Goal: Find contact information: Find contact information

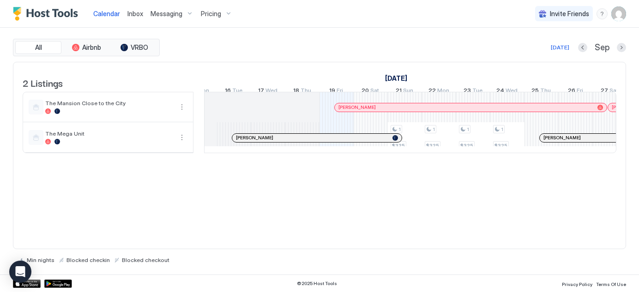
click at [320, 142] on div at bounding box center [320, 137] width 7 height 7
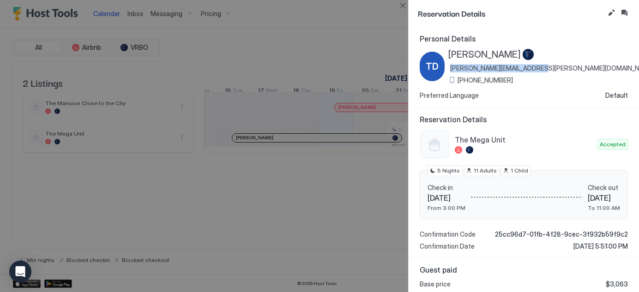
drag, startPoint x: 547, startPoint y: 66, endPoint x: 459, endPoint y: 68, distance: 88.6
click at [459, 68] on div "[PERSON_NAME] Dillahunt [EMAIL_ADDRESS][PERSON_NAME][DOMAIN_NAME] [PHONE_NUMBER]" at bounding box center [523, 66] width 208 height 35
copy span "[PERSON_NAME][EMAIL_ADDRESS][PERSON_NAME][DOMAIN_NAME]"
click at [339, 218] on div at bounding box center [319, 146] width 639 height 292
click at [399, 6] on button "Close" at bounding box center [402, 5] width 11 height 11
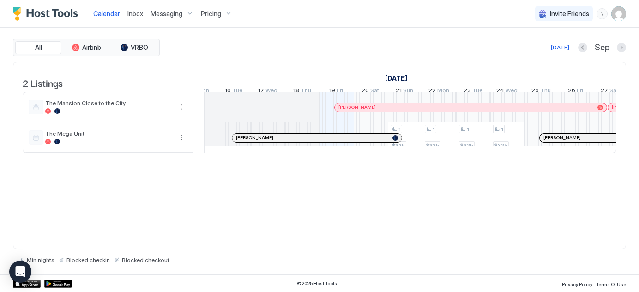
click at [408, 111] on div at bounding box center [408, 107] width 7 height 7
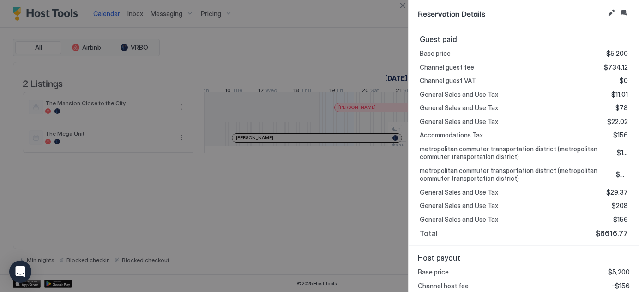
scroll to position [258, 0]
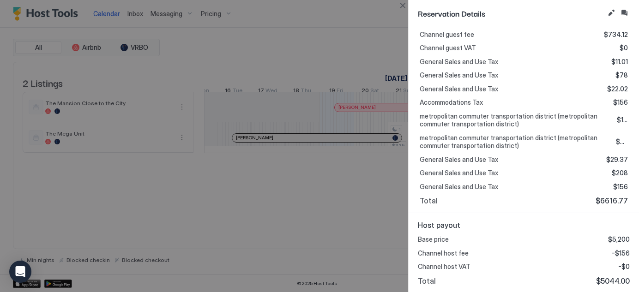
click at [268, 230] on div at bounding box center [319, 146] width 639 height 292
click at [404, 6] on button "Close" at bounding box center [402, 5] width 11 height 11
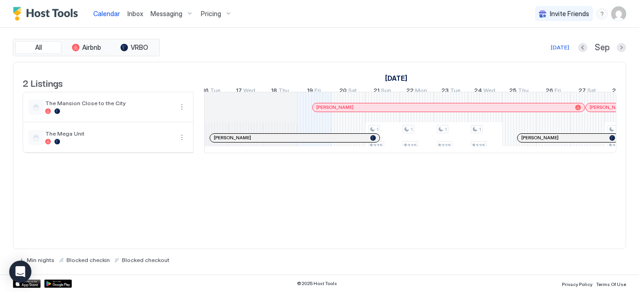
scroll to position [0, 437]
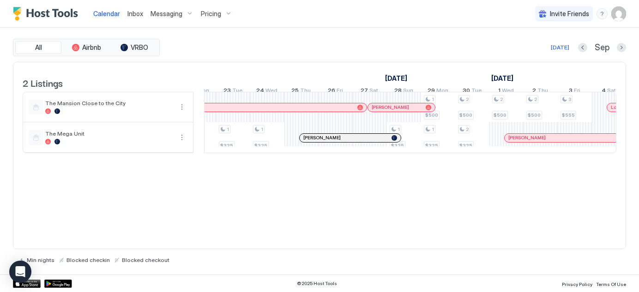
click at [382, 143] on link "[PERSON_NAME]" at bounding box center [350, 137] width 102 height 9
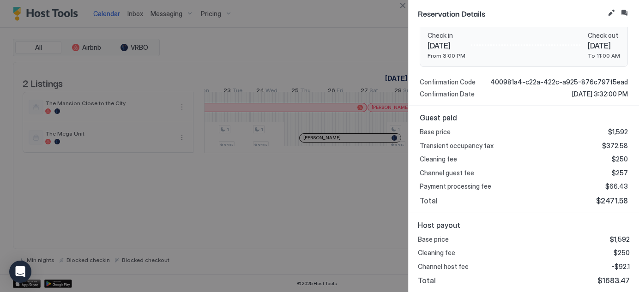
click at [328, 217] on div at bounding box center [319, 146] width 639 height 292
click at [405, 7] on button "Close" at bounding box center [402, 5] width 11 height 11
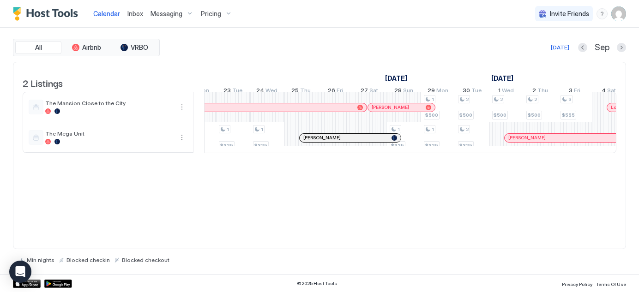
click at [399, 111] on div at bounding box center [398, 107] width 7 height 7
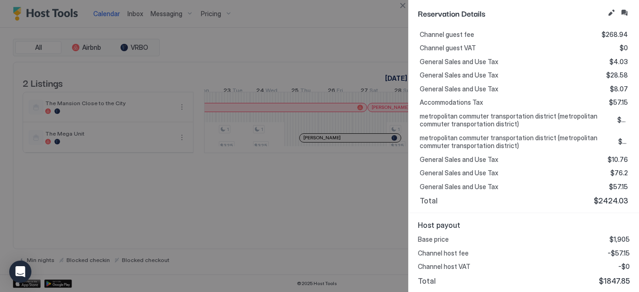
click at [347, 221] on div at bounding box center [319, 146] width 639 height 292
click at [397, 8] on button "Close" at bounding box center [402, 5] width 11 height 11
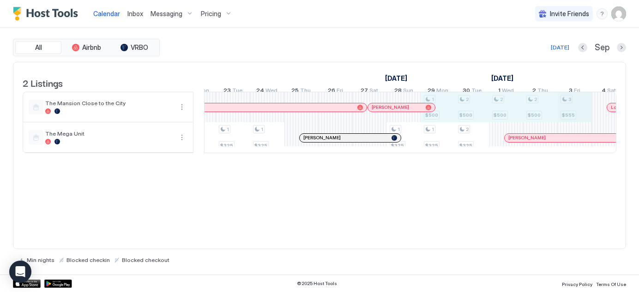
drag, startPoint x: 439, startPoint y: 116, endPoint x: 558, endPoint y: 112, distance: 119.1
click at [562, 112] on div "1 $325 1 $325 1 $325 1 $325 1 $325 1 $500 1 $325 2 $500 2 $325 2 $500 2 $500 3 …" at bounding box center [454, 122] width 1775 height 60
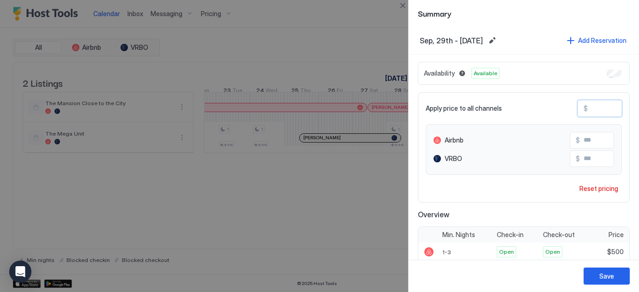
click at [587, 109] on input "***" at bounding box center [624, 109] width 74 height 16
type input "*"
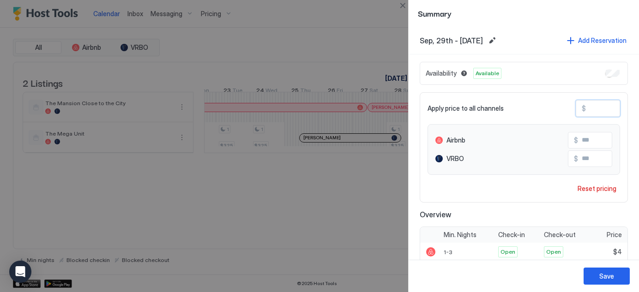
type input "**"
type input "***"
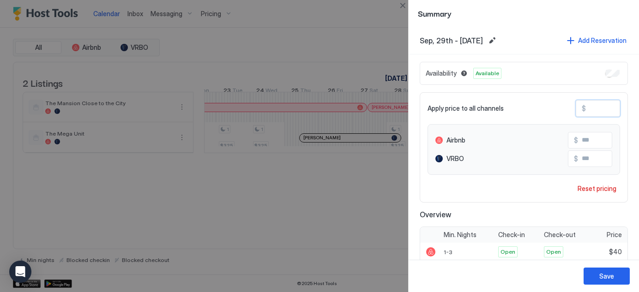
type input "***"
click at [596, 277] on button "Save" at bounding box center [606, 276] width 46 height 17
